Goal: Task Accomplishment & Management: Use online tool/utility

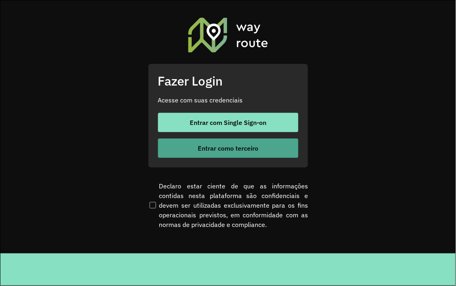
click at [243, 152] on button "Entrar como terceiro" at bounding box center [228, 147] width 140 height 19
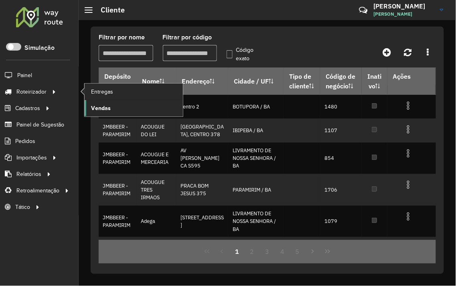
click at [104, 105] on span "Vendas" at bounding box center [101, 108] width 20 height 8
click at [79, 93] on ul "Entregas Vendas" at bounding box center [126, 99] width 100 height 33
click at [93, 93] on span "Entregas" at bounding box center [102, 91] width 23 height 8
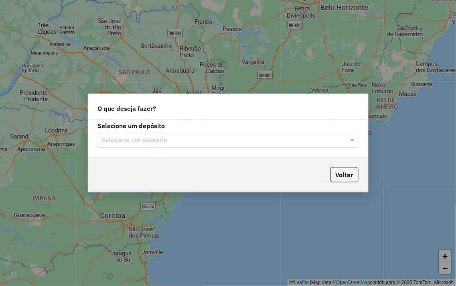
click at [126, 147] on div "Selecione um depósito" at bounding box center [228, 140] width 261 height 16
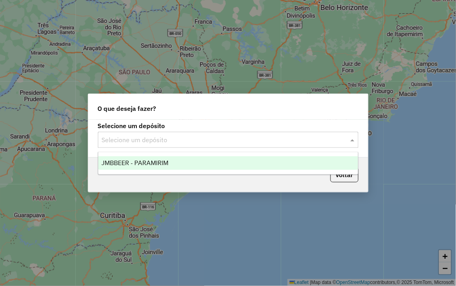
click at [137, 154] on ng-dropdown-panel "JMBBEER - PARAMIRIM" at bounding box center [228, 163] width 261 height 23
click at [143, 156] on div "JMBBEER - PARAMIRIM" at bounding box center [228, 163] width 260 height 14
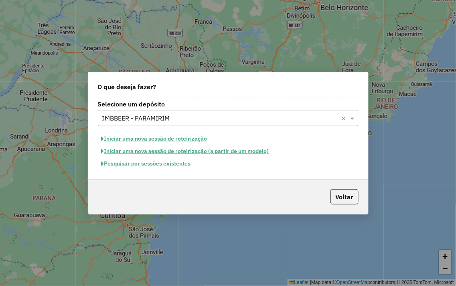
click at [145, 165] on button "Pesquisar por sessões existentes" at bounding box center [146, 163] width 97 height 12
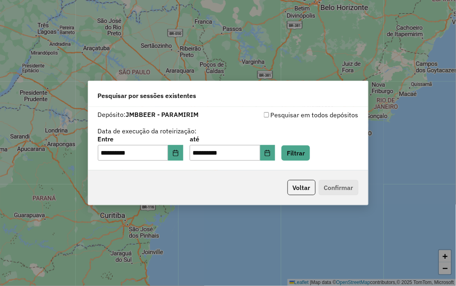
click at [322, 152] on div "**********" at bounding box center [228, 148] width 261 height 25
click at [310, 151] on button "Filtrar" at bounding box center [296, 152] width 28 height 15
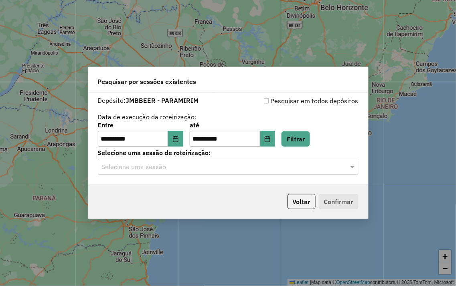
click at [239, 163] on input "text" at bounding box center [220, 167] width 237 height 10
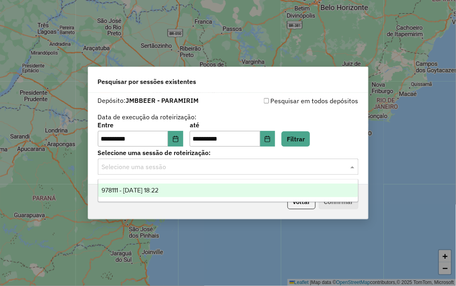
drag, startPoint x: 235, startPoint y: 170, endPoint x: 233, endPoint y: 181, distance: 11.0
click at [234, 170] on input "text" at bounding box center [220, 167] width 237 height 10
click at [232, 189] on div "978111 - 12/08/2025 18:22" at bounding box center [228, 190] width 260 height 14
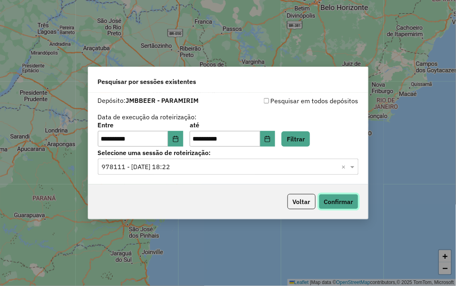
click at [329, 195] on button "Confirmar" at bounding box center [339, 201] width 40 height 15
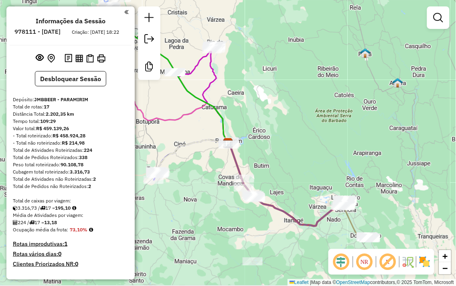
drag, startPoint x: 321, startPoint y: 139, endPoint x: 279, endPoint y: 118, distance: 47.0
click at [283, 123] on div "Janela de atendimento Grade de atendimento Capacidade Transportadoras Veículos …" at bounding box center [228, 143] width 456 height 286
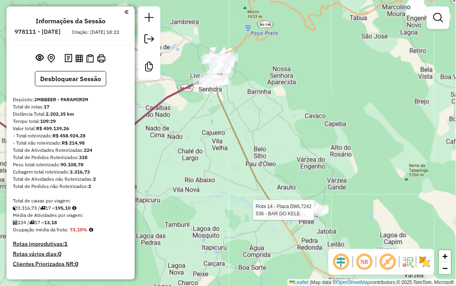
select select "**********"
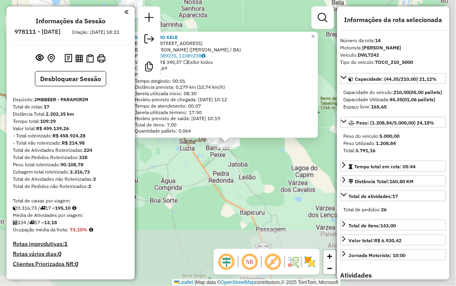
scroll to position [806, 0]
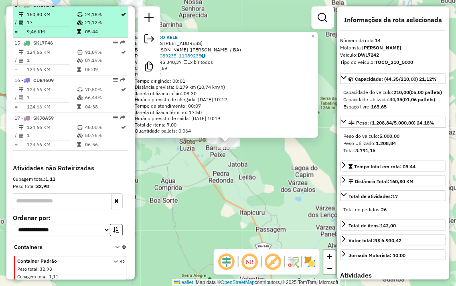
click at [72, 34] on td "9,46 KM" at bounding box center [51, 32] width 50 height 8
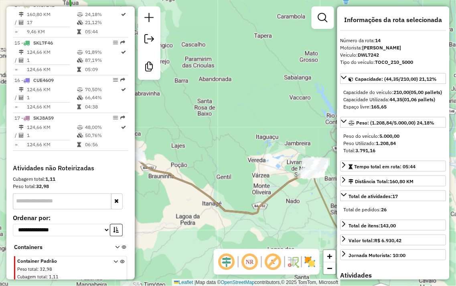
drag, startPoint x: 310, startPoint y: 205, endPoint x: 292, endPoint y: 204, distance: 18.1
click at [298, 206] on div "Janela de atendimento Grade de atendimento Capacidade Transportadoras Veículos …" at bounding box center [228, 143] width 456 height 286
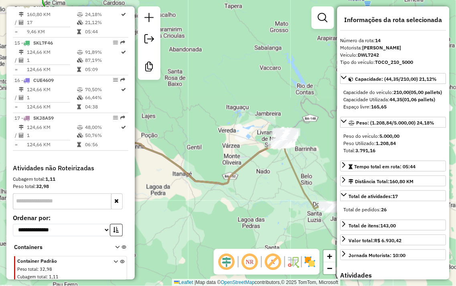
drag, startPoint x: 273, startPoint y: 189, endPoint x: 255, endPoint y: 166, distance: 29.5
click at [255, 167] on div "Janela de atendimento Grade de atendimento Capacidade Transportadoras Veículos …" at bounding box center [228, 143] width 456 height 286
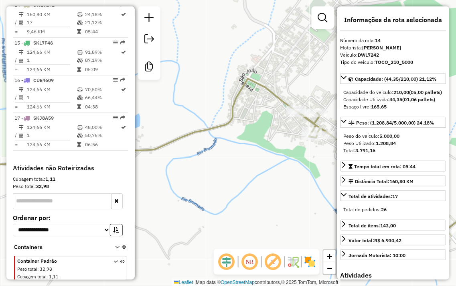
drag, startPoint x: 307, startPoint y: 187, endPoint x: 215, endPoint y: 169, distance: 94.0
click at [217, 169] on div "Janela de atendimento Grade de atendimento Capacidade Transportadoras Veículos …" at bounding box center [228, 143] width 456 height 286
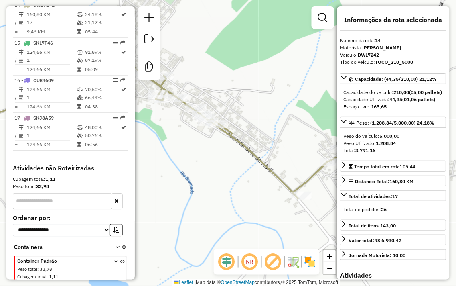
drag, startPoint x: 241, startPoint y: 173, endPoint x: 165, endPoint y: 143, distance: 81.7
click at [155, 143] on div "Janela de atendimento Grade de atendimento Capacidade Transportadoras Veículos …" at bounding box center [228, 143] width 456 height 286
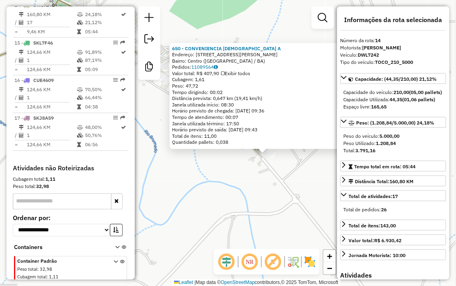
drag, startPoint x: 222, startPoint y: 179, endPoint x: 264, endPoint y: 191, distance: 43.0
click at [264, 191] on div "650 - CONVENIENCIA SANTO A Endereço: AV DR [PERSON_NAME] 15 Bairro: Centro ([PE…" at bounding box center [228, 143] width 456 height 286
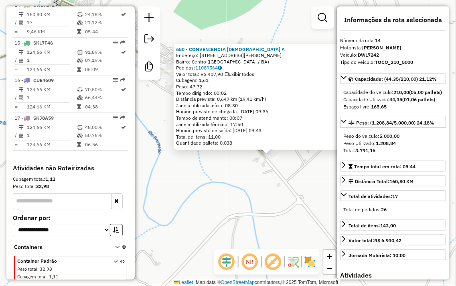
click at [294, 198] on div "650 - CONVENIENCIA SANTO A Endereço: AV DR [PERSON_NAME] 15 Bairro: Centro ([PE…" at bounding box center [228, 143] width 456 height 286
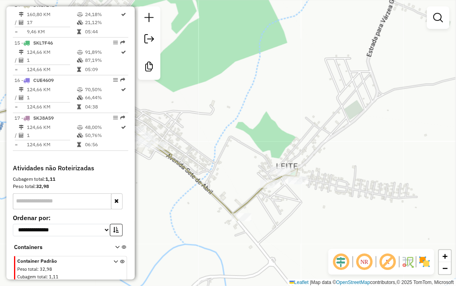
drag, startPoint x: 292, startPoint y: 175, endPoint x: 270, endPoint y: 227, distance: 56.5
click at [270, 227] on div "Janela de atendimento Grade de atendimento Capacidade Transportadoras Veículos …" at bounding box center [228, 143] width 456 height 286
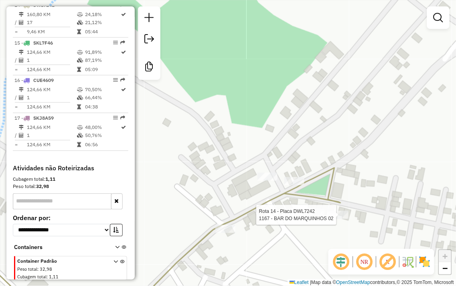
select select "**********"
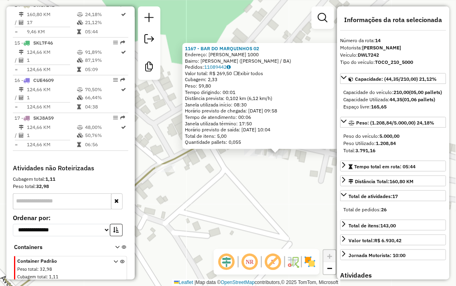
drag, startPoint x: 246, startPoint y: 206, endPoint x: 294, endPoint y: 217, distance: 49.0
click at [294, 217] on div "1167 - BAR DO MARQUINHOS 02 Endereço: [PERSON_NAME] 1000 Bairro: [PERSON_NAME] …" at bounding box center [228, 143] width 456 height 286
click at [240, 229] on div "1167 - BAR DO MARQUINHOS 02 Endereço: [PERSON_NAME] 1000 Bairro: [PERSON_NAME] …" at bounding box center [228, 143] width 456 height 286
